Goal: Communication & Community: Answer question/provide support

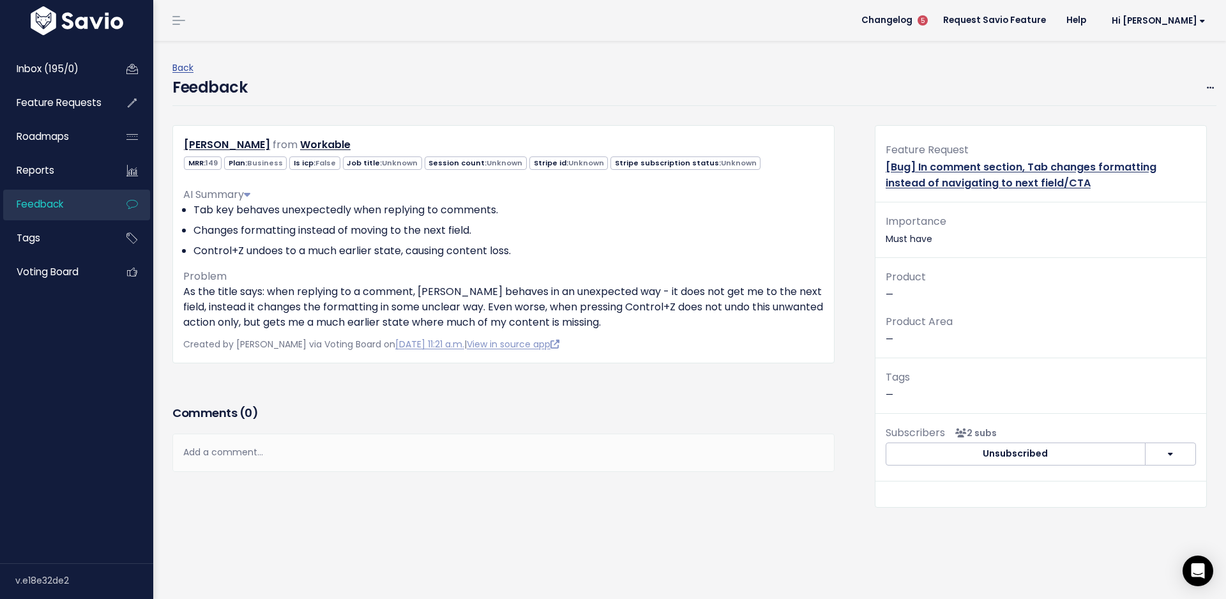
click at [932, 174] on link "[Bug] In comment section, Tab changes formatting instead of navigating to next …" at bounding box center [1020, 175] width 271 height 31
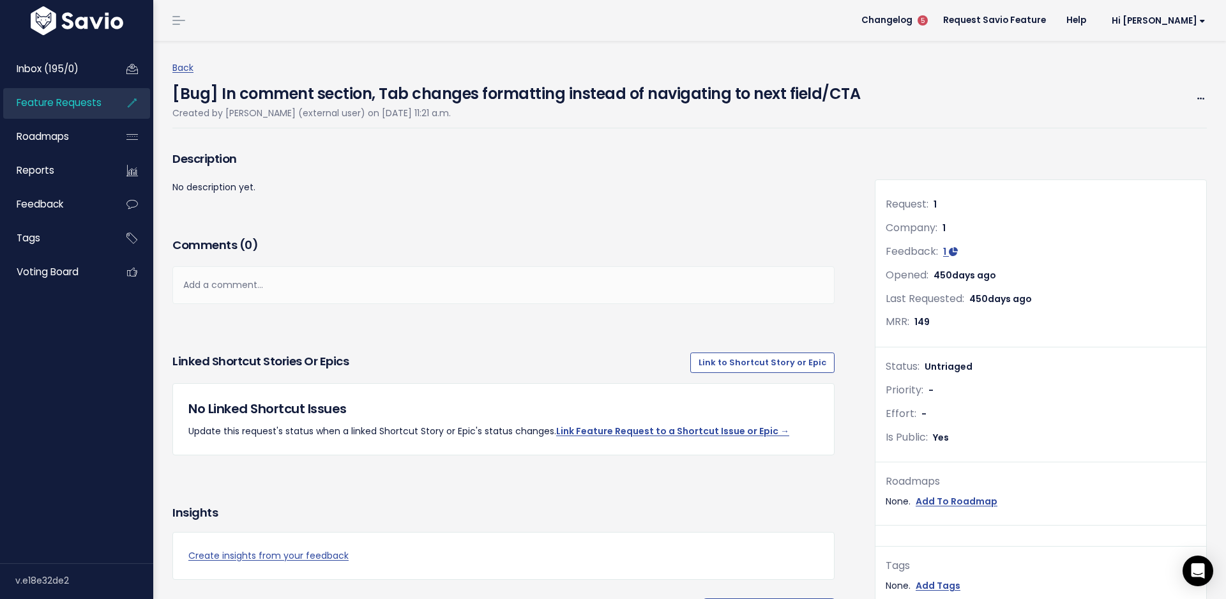
click at [502, 281] on div "Add a comment..." at bounding box center [503, 285] width 662 height 38
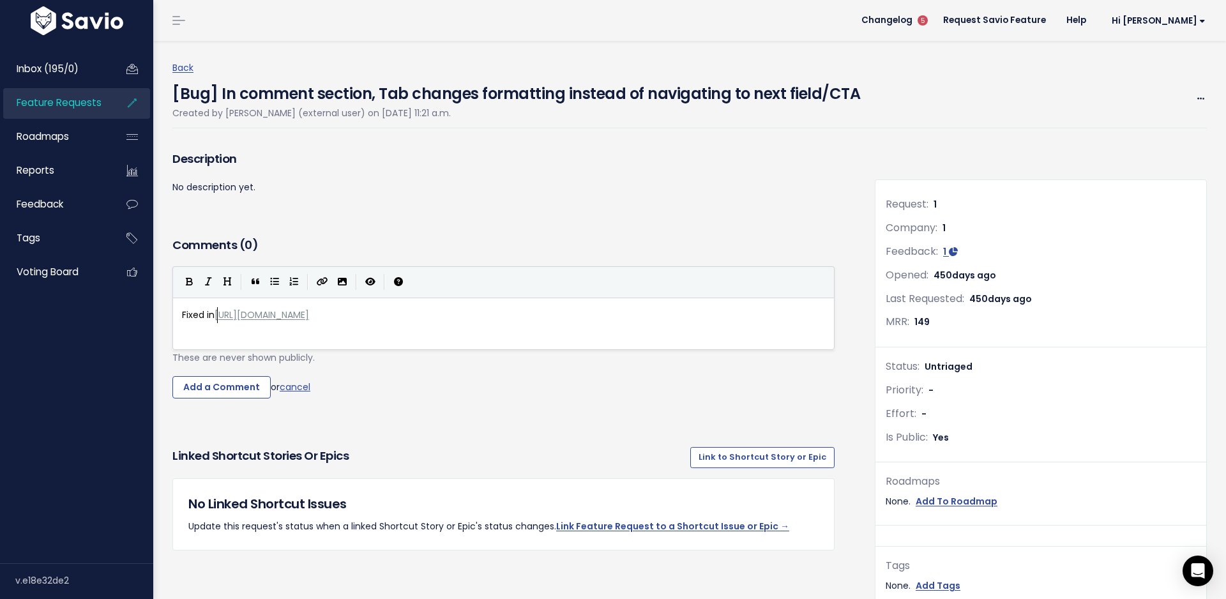
scroll to position [1, 35]
type textarea "Fixed in"
click at [207, 387] on input "Add a Comment" at bounding box center [221, 387] width 98 height 23
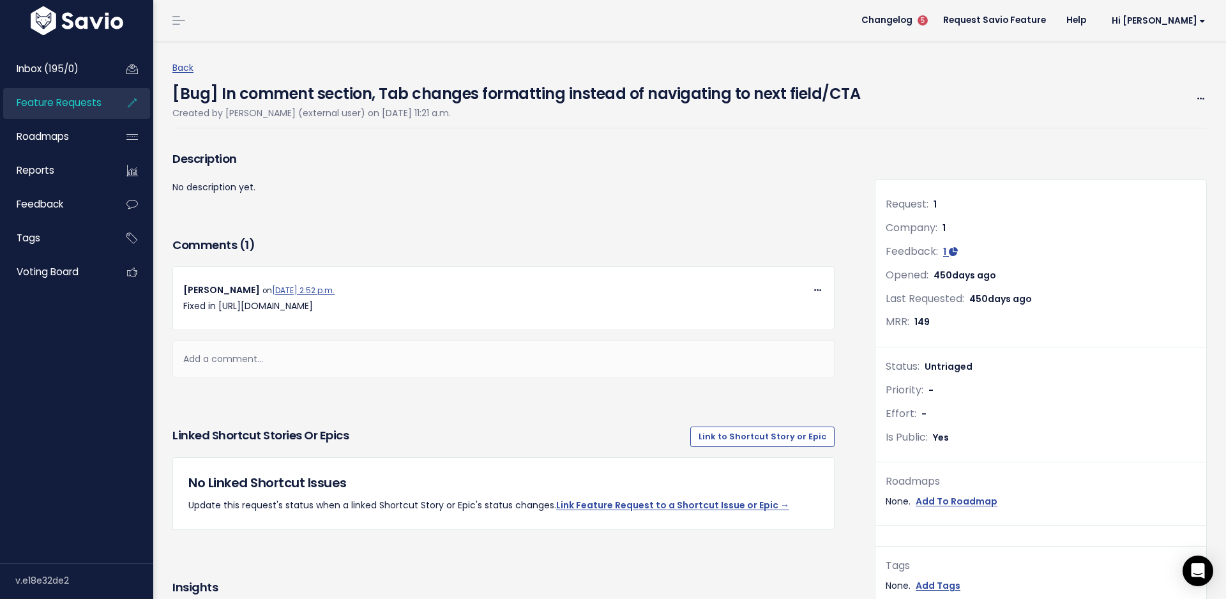
drag, startPoint x: 636, startPoint y: 307, endPoint x: 442, endPoint y: 297, distance: 194.3
click at [442, 297] on div "Copy Link Quote Reply Edit Delete Eugene Prikazchikov on Aug. 13, 2025, 2:52 p.…" at bounding box center [503, 298] width 659 height 32
click at [816, 292] on icon at bounding box center [817, 291] width 7 height 8
click at [769, 387] on link "Edit" at bounding box center [786, 382] width 92 height 25
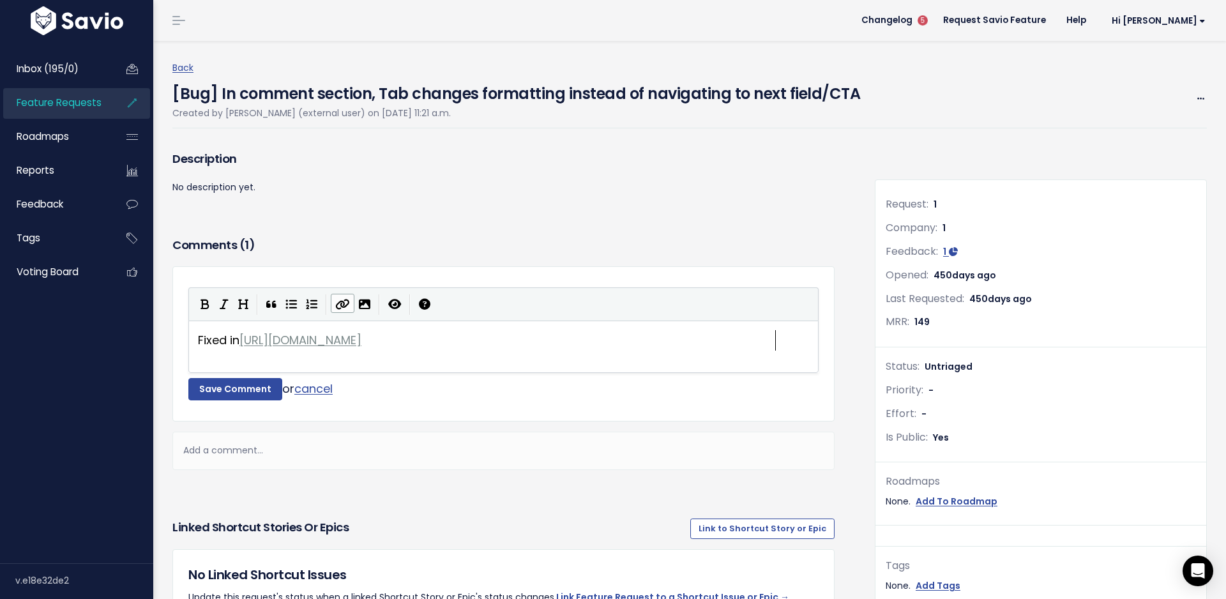
scroll to position [6, 0]
click at [243, 337] on span "Fixed in https://github.com/kareem/savio/commit/a3da46b94c788707d454bf2656035b4…" at bounding box center [279, 340] width 163 height 16
type textarea "[]("
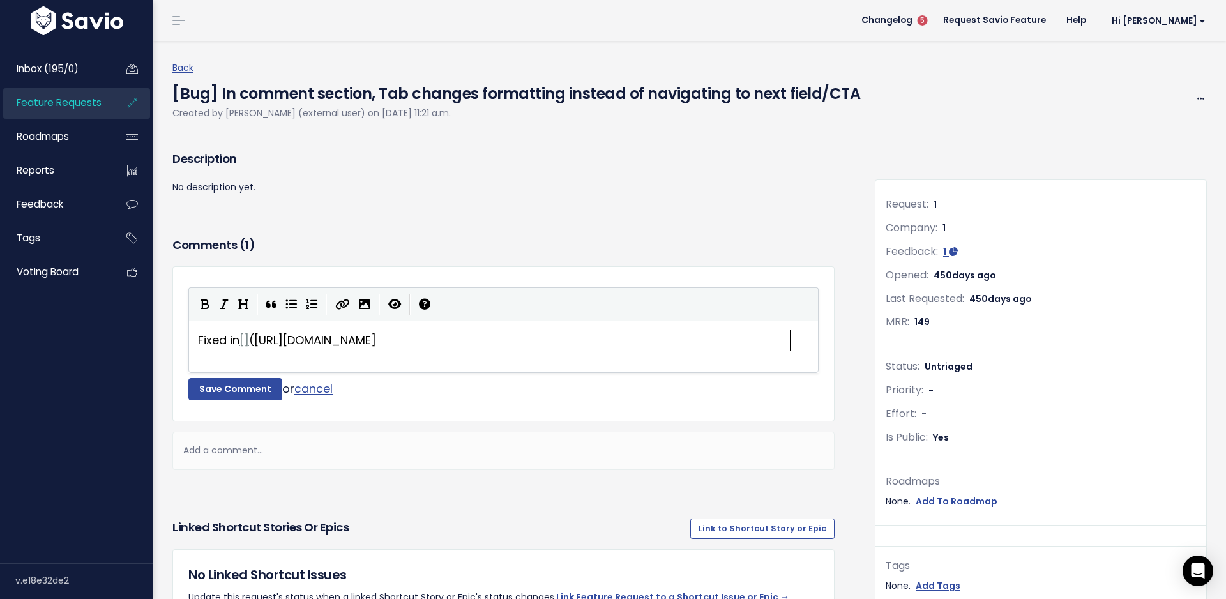
click at [809, 345] on pre "Fixed in [] (https://github.com/kareem/savio/commit/a3da46b94c788707d454bf26560…" at bounding box center [503, 340] width 616 height 20
type textarea ")"
click at [396, 303] on icon "Toggle Preview" at bounding box center [394, 304] width 13 height 11
click at [394, 303] on icon "Toggle Preview" at bounding box center [394, 304] width 13 height 11
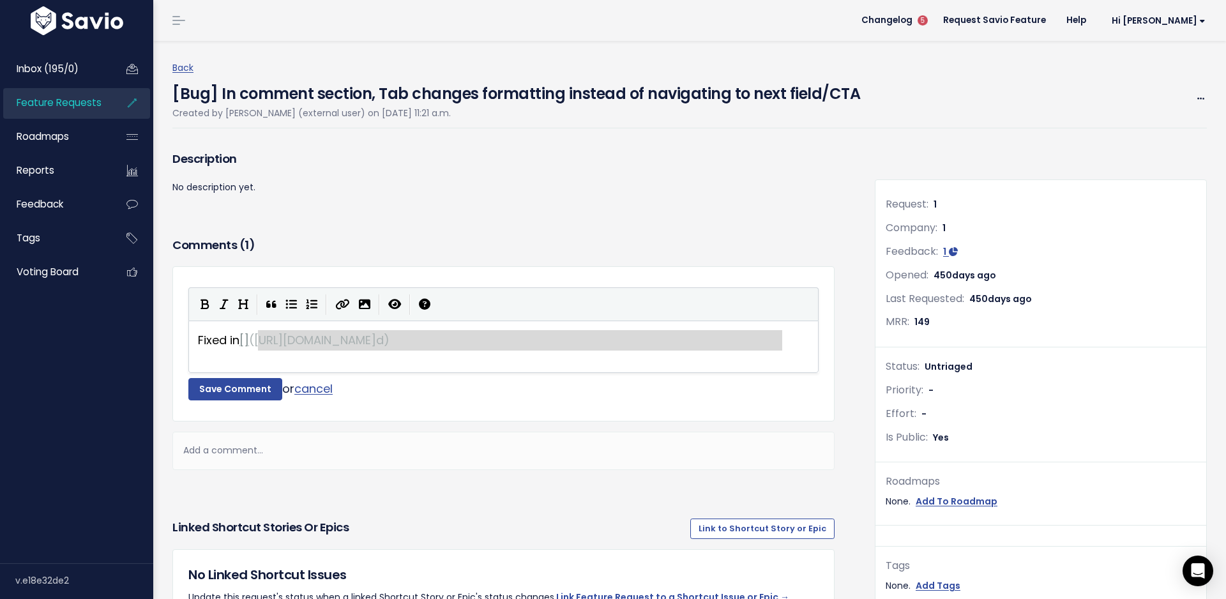
type textarea "https://github.com/kareem/savio/commit/a3da46b94c788707d454bf2656035b494551c3bd"
drag, startPoint x: 258, startPoint y: 338, endPoint x: 791, endPoint y: 336, distance: 533.0
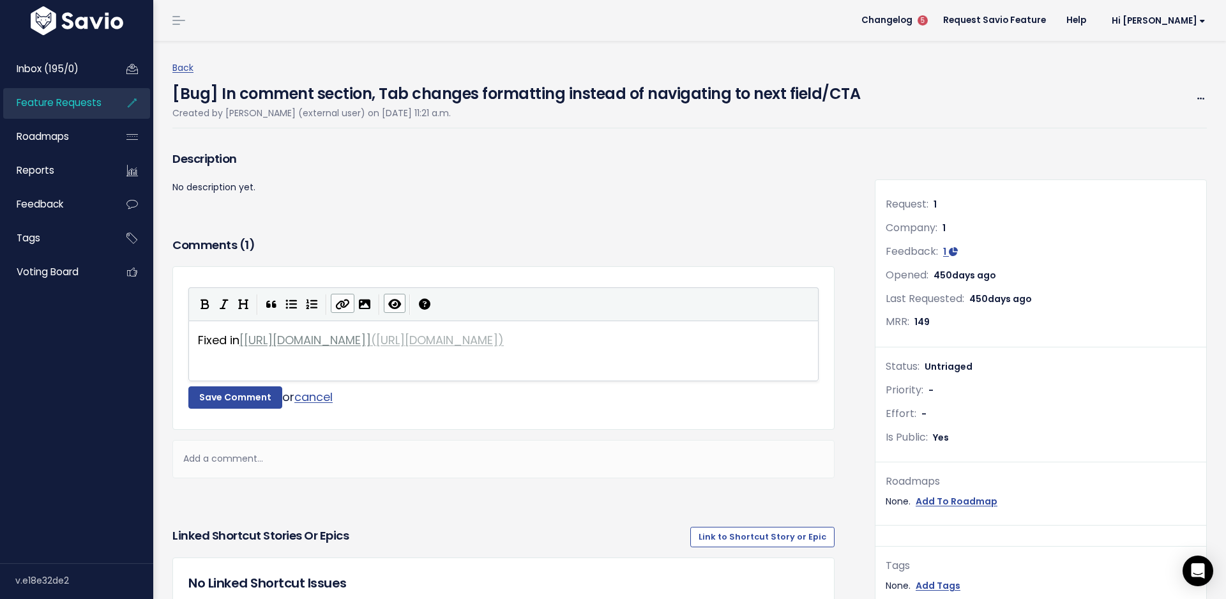
click at [398, 301] on icon "Toggle Preview" at bounding box center [394, 304] width 13 height 11
click at [437, 352] on div "Fixed in https://github.com/kareem/savio/commit/a3da46b94c788707d454bf2656035b4…" at bounding box center [503, 350] width 629 height 59
click at [389, 301] on icon "Toggle Preview" at bounding box center [394, 304] width 13 height 11
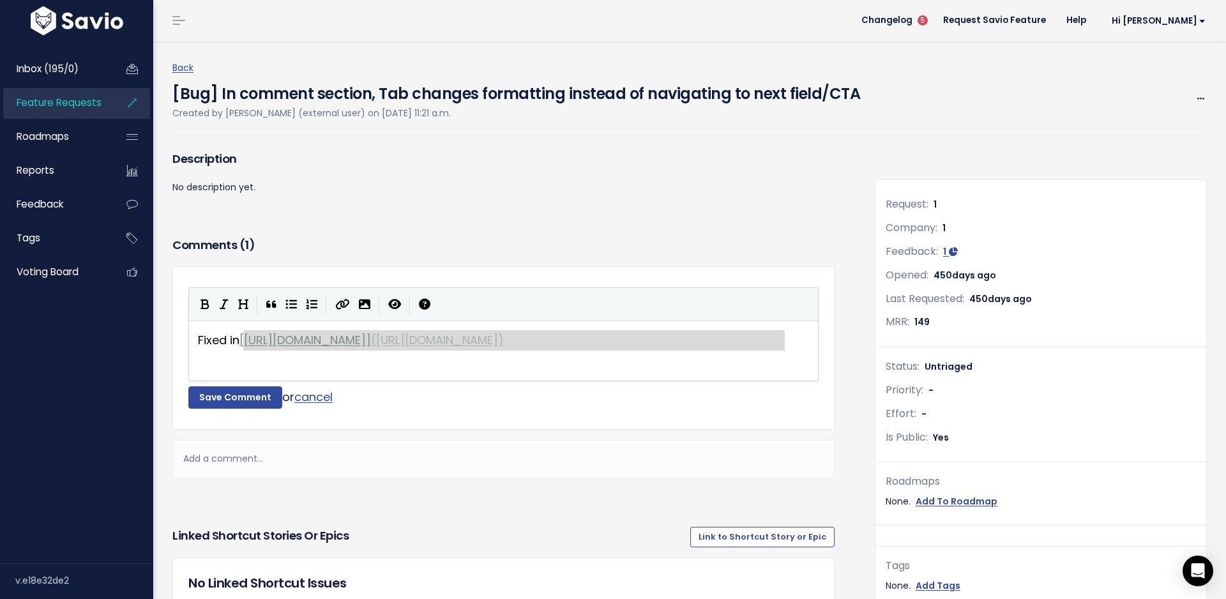
type textarea "[https://github.com/kareem/savio/commit/a3da46b94c788707d454bf2656035b494551c3b…"
drag, startPoint x: 244, startPoint y: 335, endPoint x: 201, endPoint y: 356, distance: 48.2
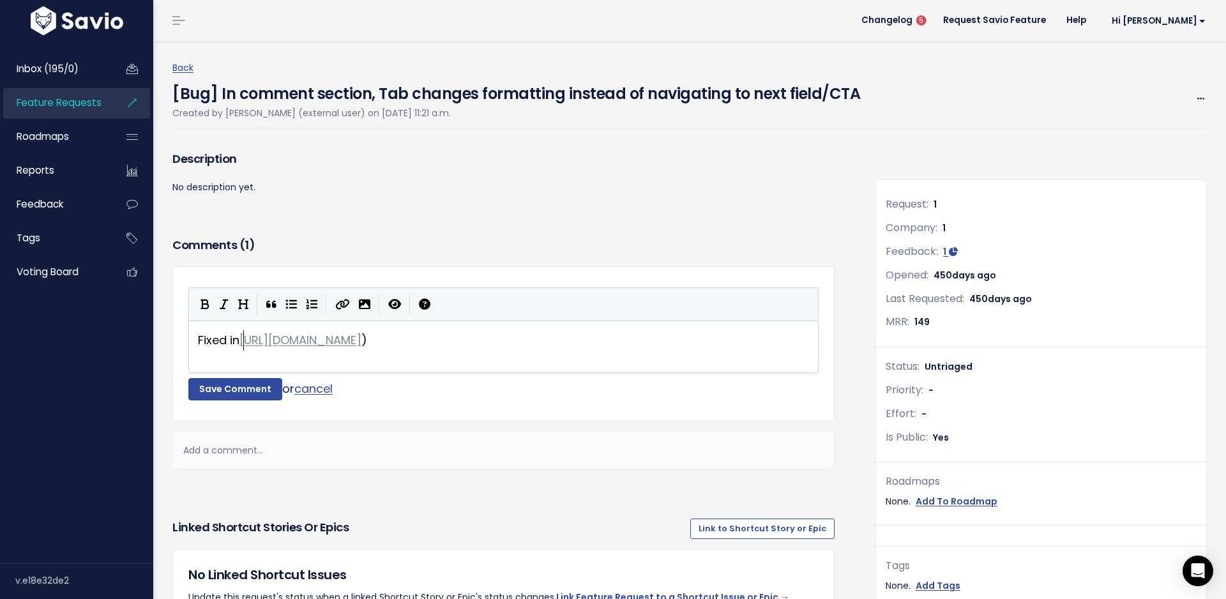
scroll to position [0, 0]
click at [790, 333] on pre "Fixed in https://github.com/kareem/savio/commit/a3da46b94c788707d454bf2656035b4…" at bounding box center [503, 340] width 616 height 20
click at [393, 307] on icon "Toggle Preview" at bounding box center [394, 304] width 13 height 11
click at [339, 303] on div "| | | |" at bounding box center [503, 303] width 630 height 33
click at [398, 299] on icon "Toggle Preview" at bounding box center [394, 304] width 13 height 11
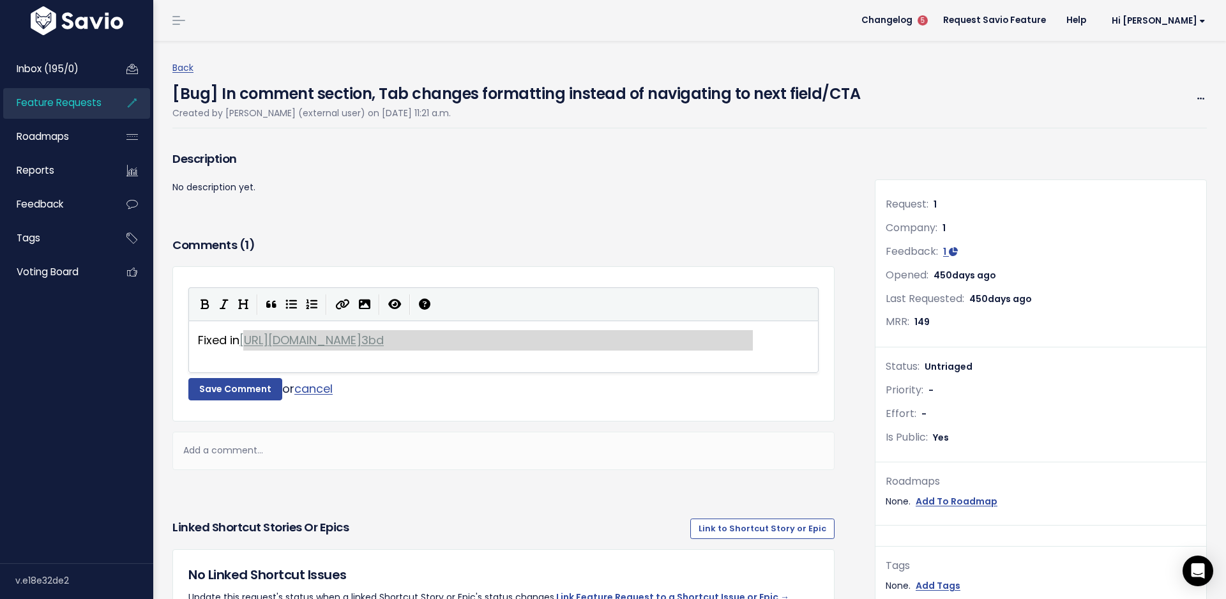
type textarea "https://github.com/kareem/savio/commit/a3da46b94c788707d454bf2656035b494551c3bd"
drag, startPoint x: 244, startPoint y: 343, endPoint x: 759, endPoint y: 339, distance: 515.2
click at [340, 302] on icon "Create Link" at bounding box center [342, 304] width 15 height 11
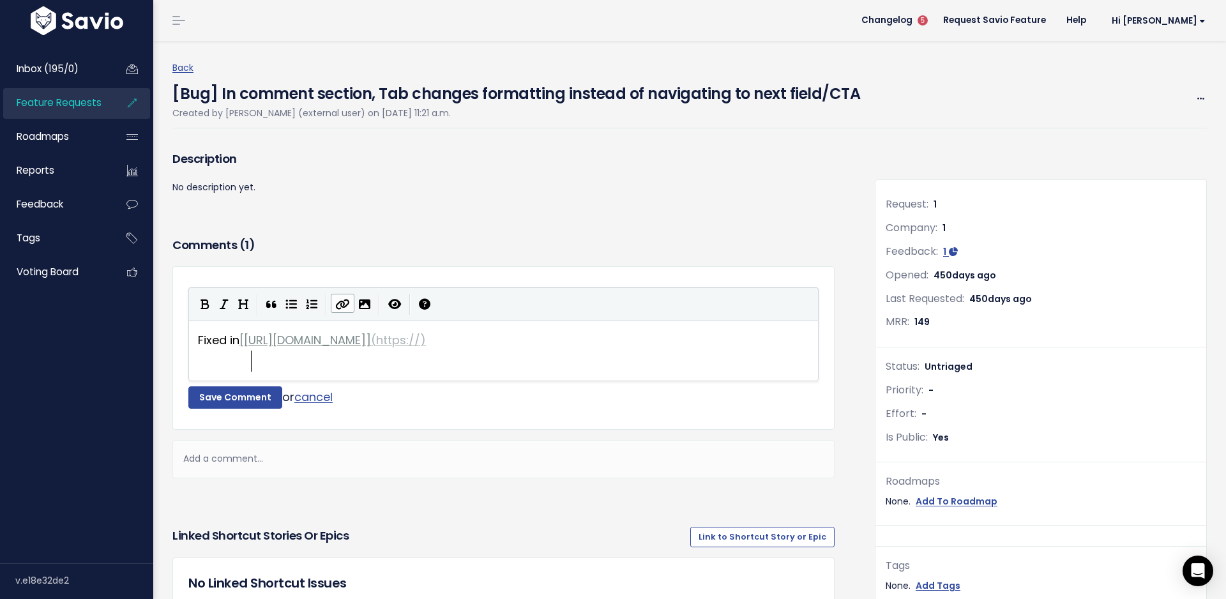
scroll to position [0, 0]
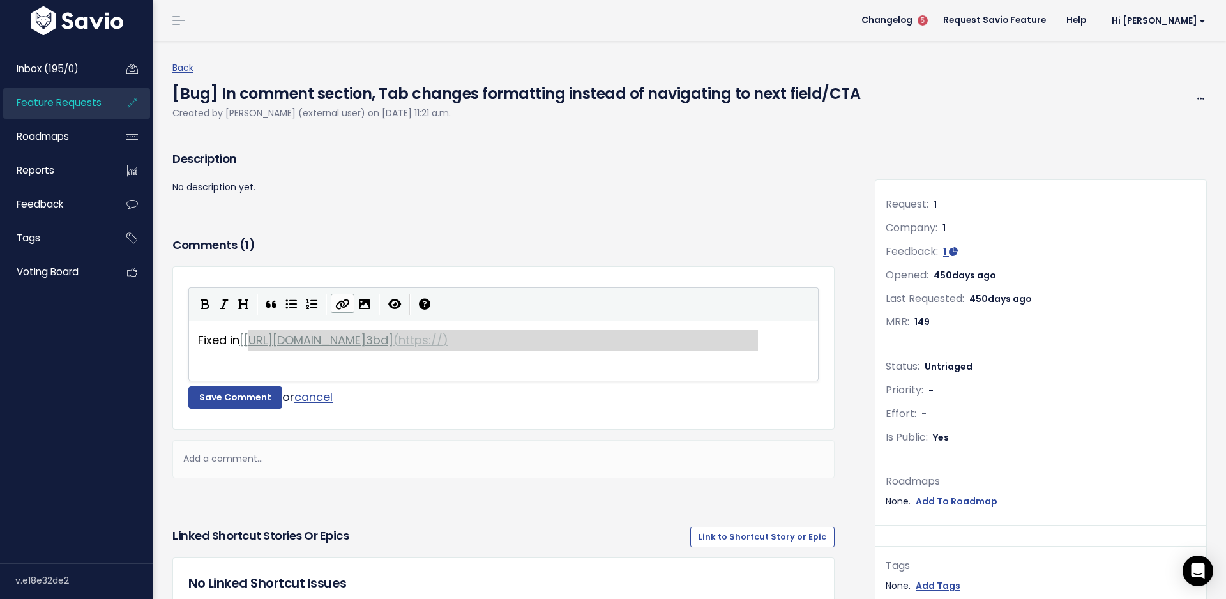
type textarea "https://github.com/kareem/savio/commit/a3da46b94c788707d454bf2656035b494551c3bd"
drag, startPoint x: 249, startPoint y: 339, endPoint x: 777, endPoint y: 335, distance: 528.6
click at [402, 299] on button "Toggle Preview" at bounding box center [395, 303] width 22 height 19
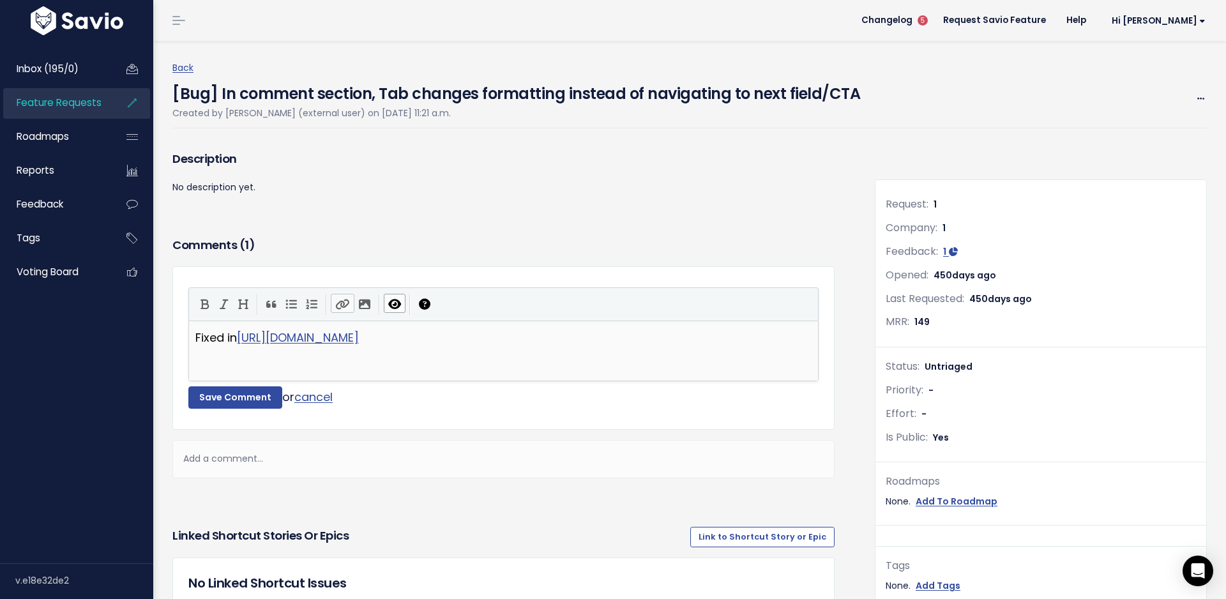
click at [240, 336] on p "Fixed in https://github.com/kareem/savio/commit/a3da46b94c788707d454bf2656035b4…" at bounding box center [503, 337] width 616 height 20
click at [400, 297] on button "Toggle Preview" at bounding box center [395, 303] width 22 height 19
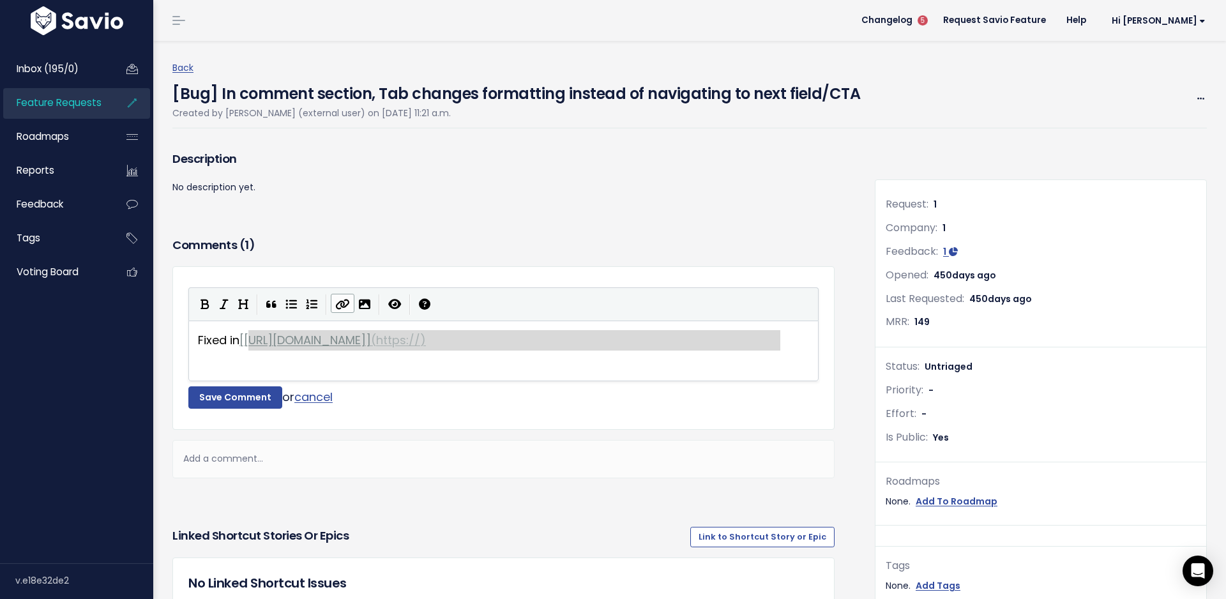
scroll to position [0, 0]
type textarea "https://github.com/kareem/savio/commit/a3da46b94c788707d454bf2656035b494551c3bd"
drag, startPoint x: 779, startPoint y: 343, endPoint x: 248, endPoint y: 343, distance: 531.1
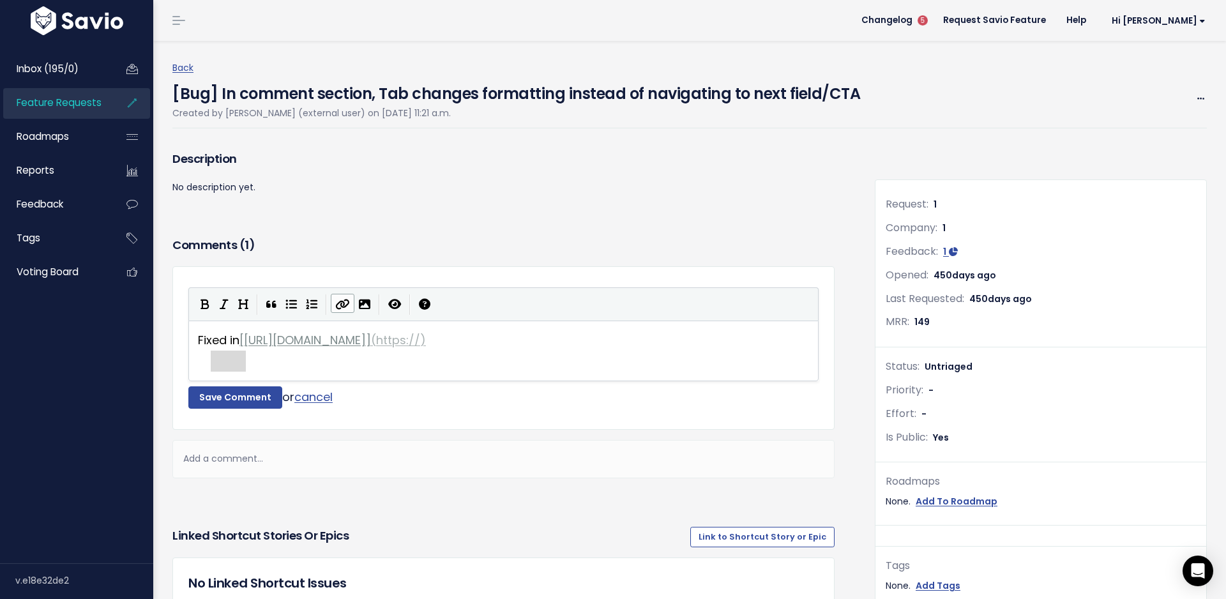
type textarea "https://"
drag, startPoint x: 244, startPoint y: 361, endPoint x: 206, endPoint y: 359, distance: 37.7
click at [251, 400] on button "Save Comment" at bounding box center [235, 397] width 94 height 23
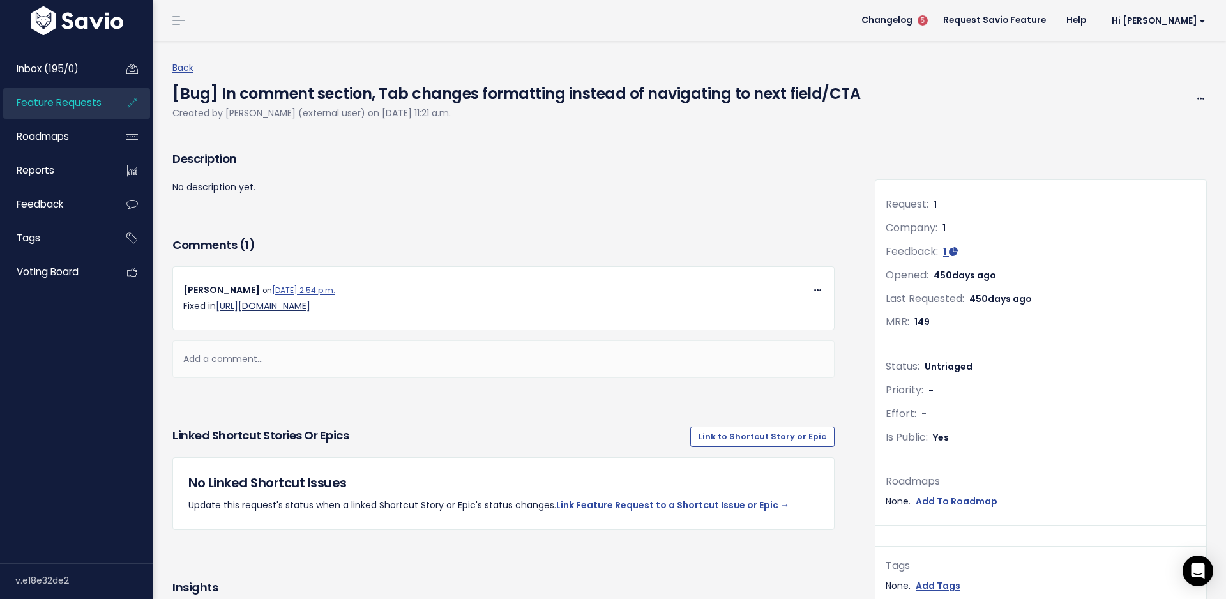
click at [310, 312] on link "https://github.com/kareem/savio/commit/a3da46b94c788707d454bf2656035b494551c3bd" at bounding box center [263, 305] width 94 height 13
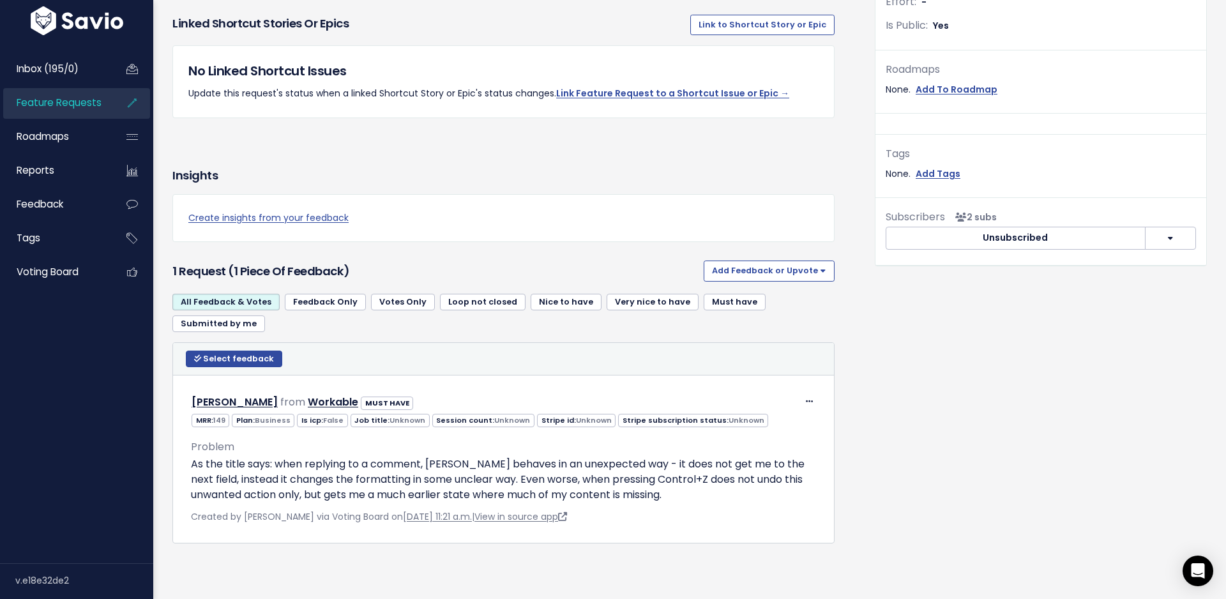
scroll to position [122, 0]
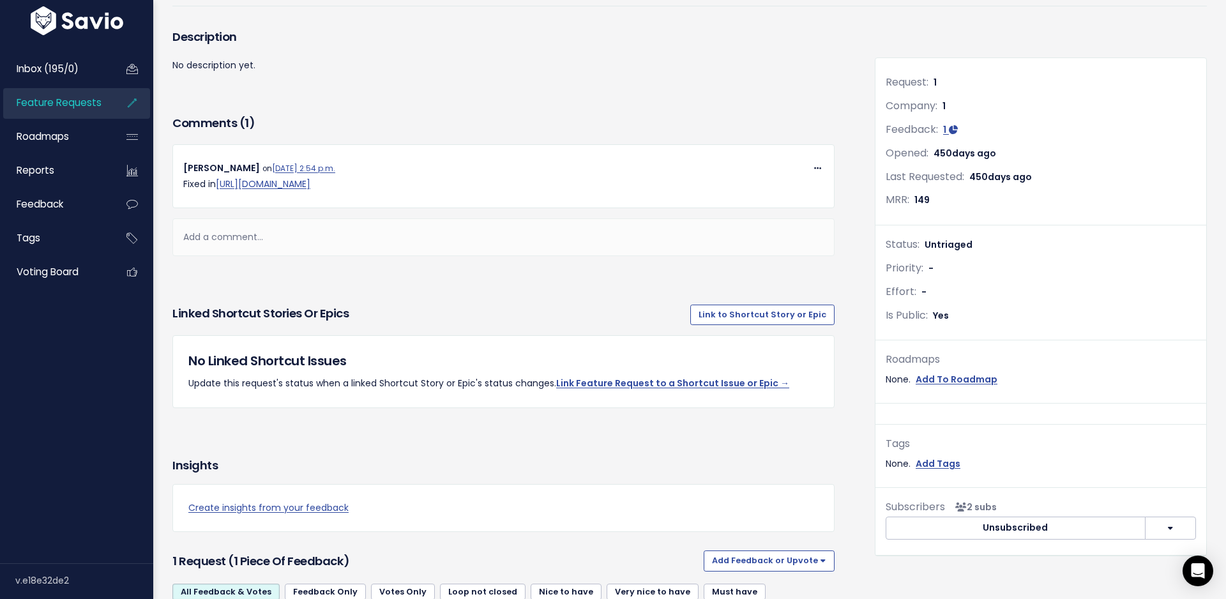
click at [519, 228] on div "Add a comment..." at bounding box center [503, 237] width 662 height 38
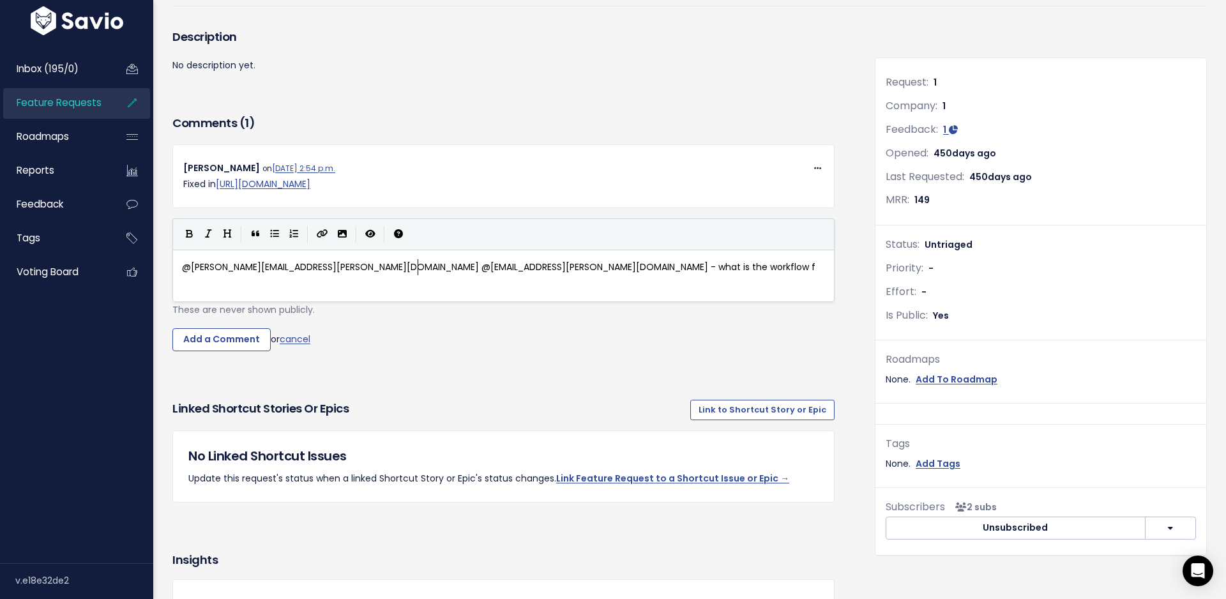
scroll to position [1, 235]
type textarea "@ryan@savio.io @k@savio.io - what is the workflow fro"
type textarea "or the Feature"
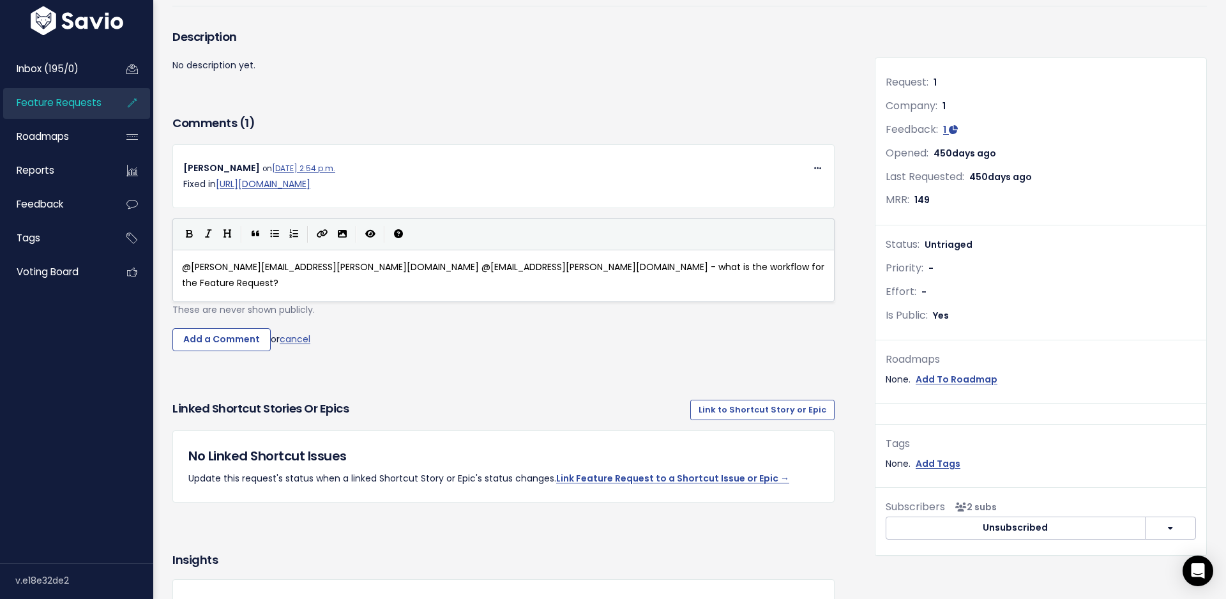
type textarea "Request?"
type textarea "are we"
type textarea "do we do with Feature Request adter"
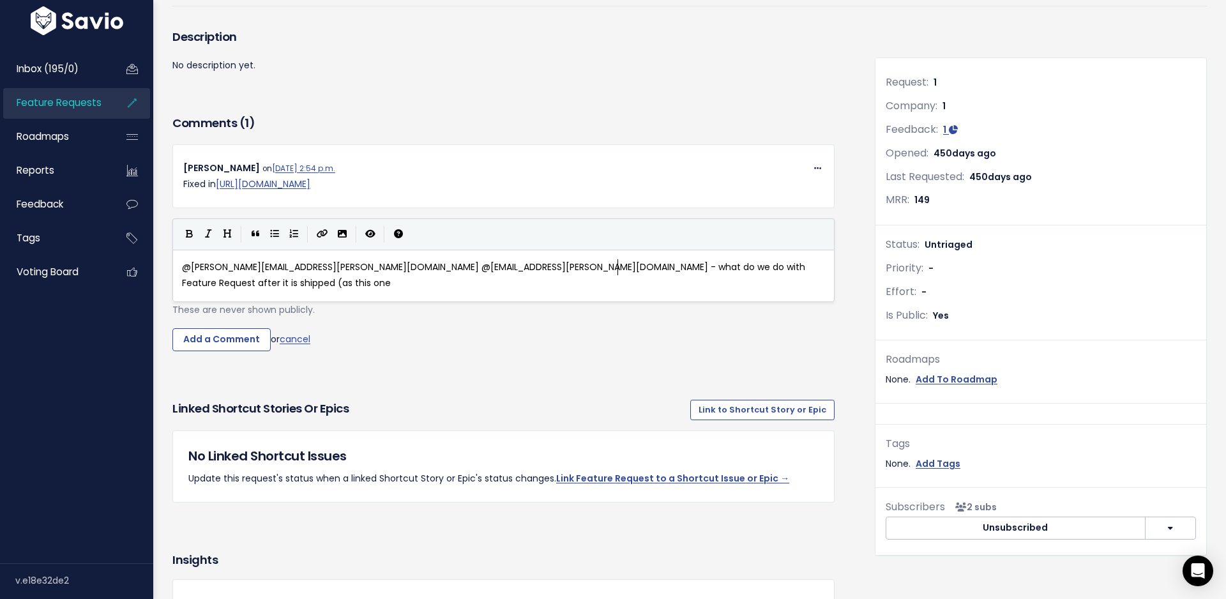
scroll to position [1, 130]
type textarea "fter it is shipped (as this one)"
type textarea "?"
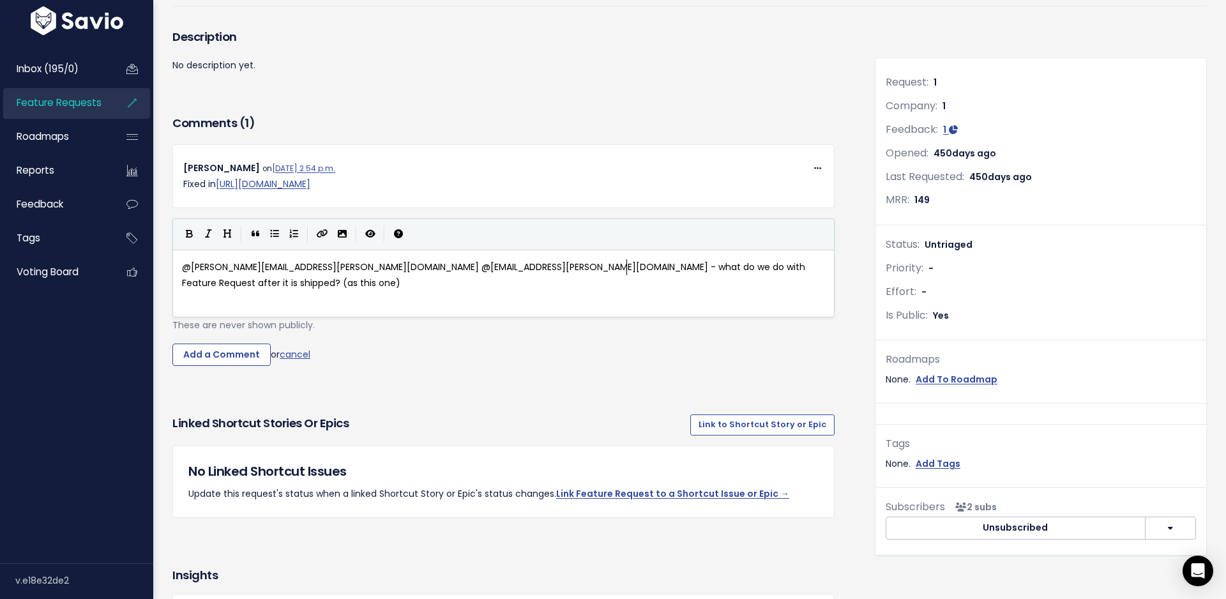
click at [719, 269] on pre "@ryan@savio.io @k@savio.io - what do we do with Feature Request after it is shi…" at bounding box center [503, 275] width 648 height 32
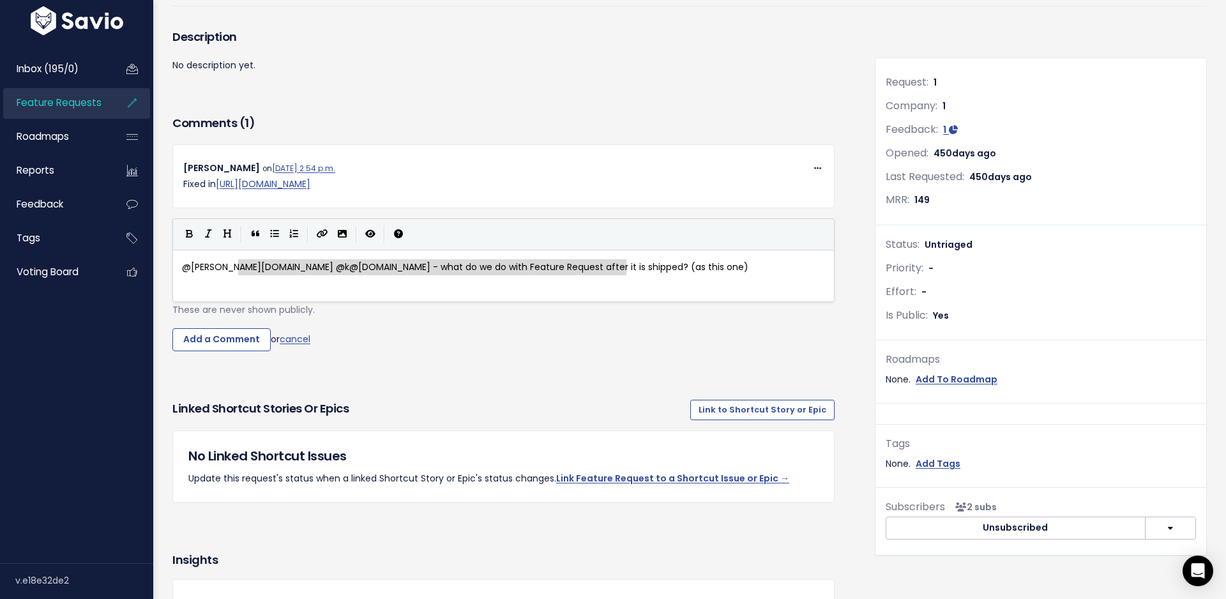
type textarea "@ryan@savio.io @k@savio.io - what do we do with Feature Request after it is shi…"
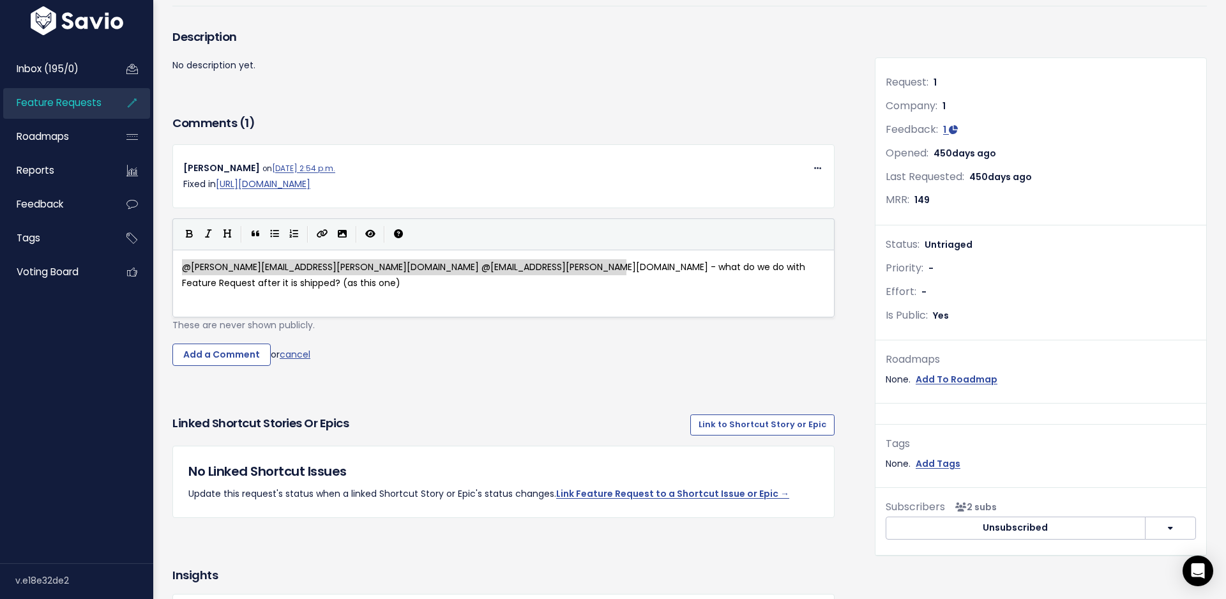
drag, startPoint x: 707, startPoint y: 275, endPoint x: 176, endPoint y: 250, distance: 531.0
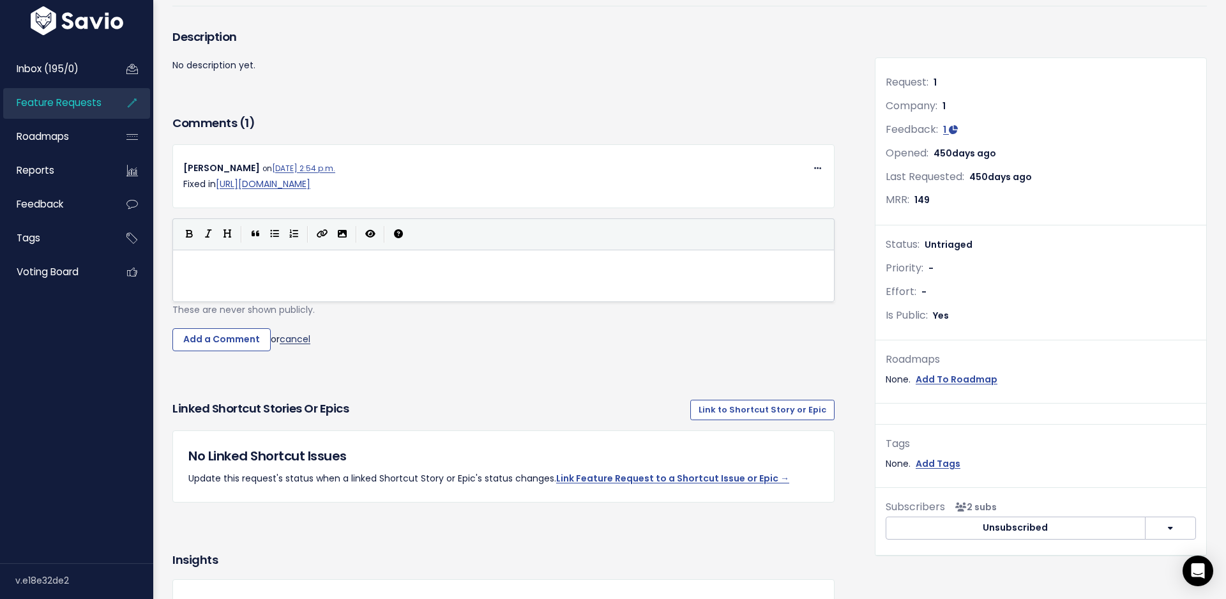
click at [287, 343] on link "cancel" at bounding box center [295, 339] width 31 height 13
